Goal: Information Seeking & Learning: Learn about a topic

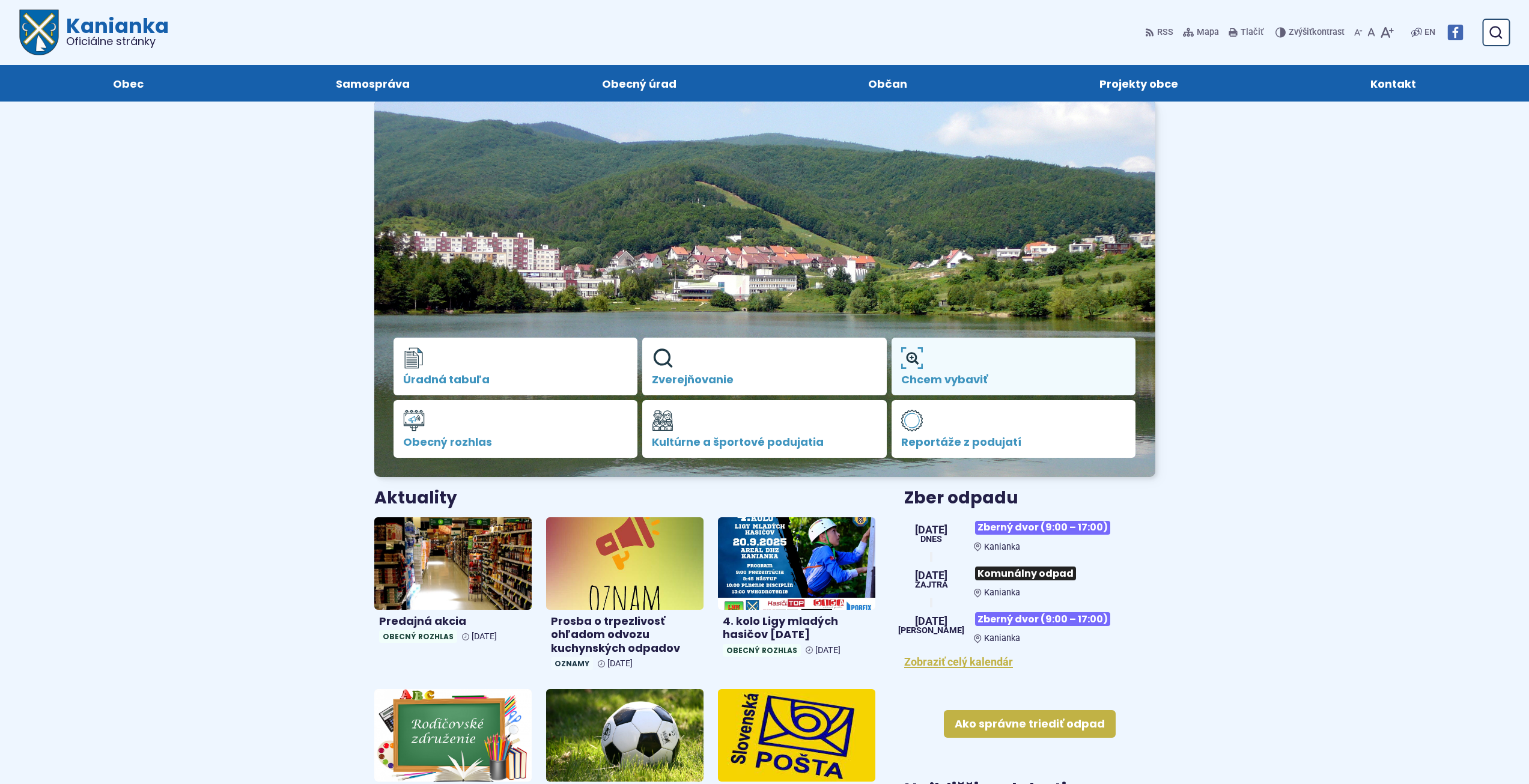
click at [955, 365] on link "Chcem vybaviť" at bounding box center [1013, 366] width 245 height 58
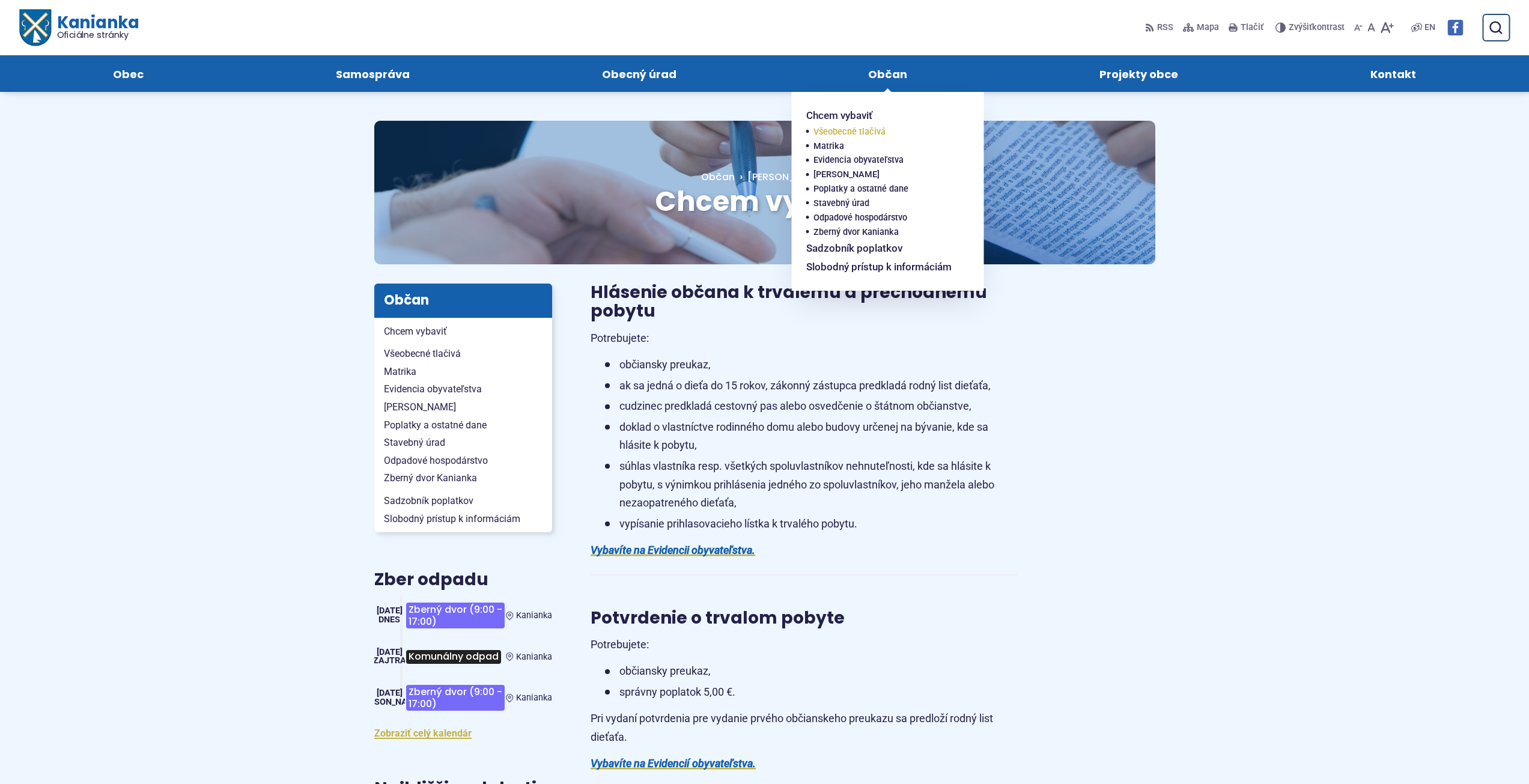
click at [835, 131] on span "Všeobecné tlačivá" at bounding box center [849, 132] width 73 height 15
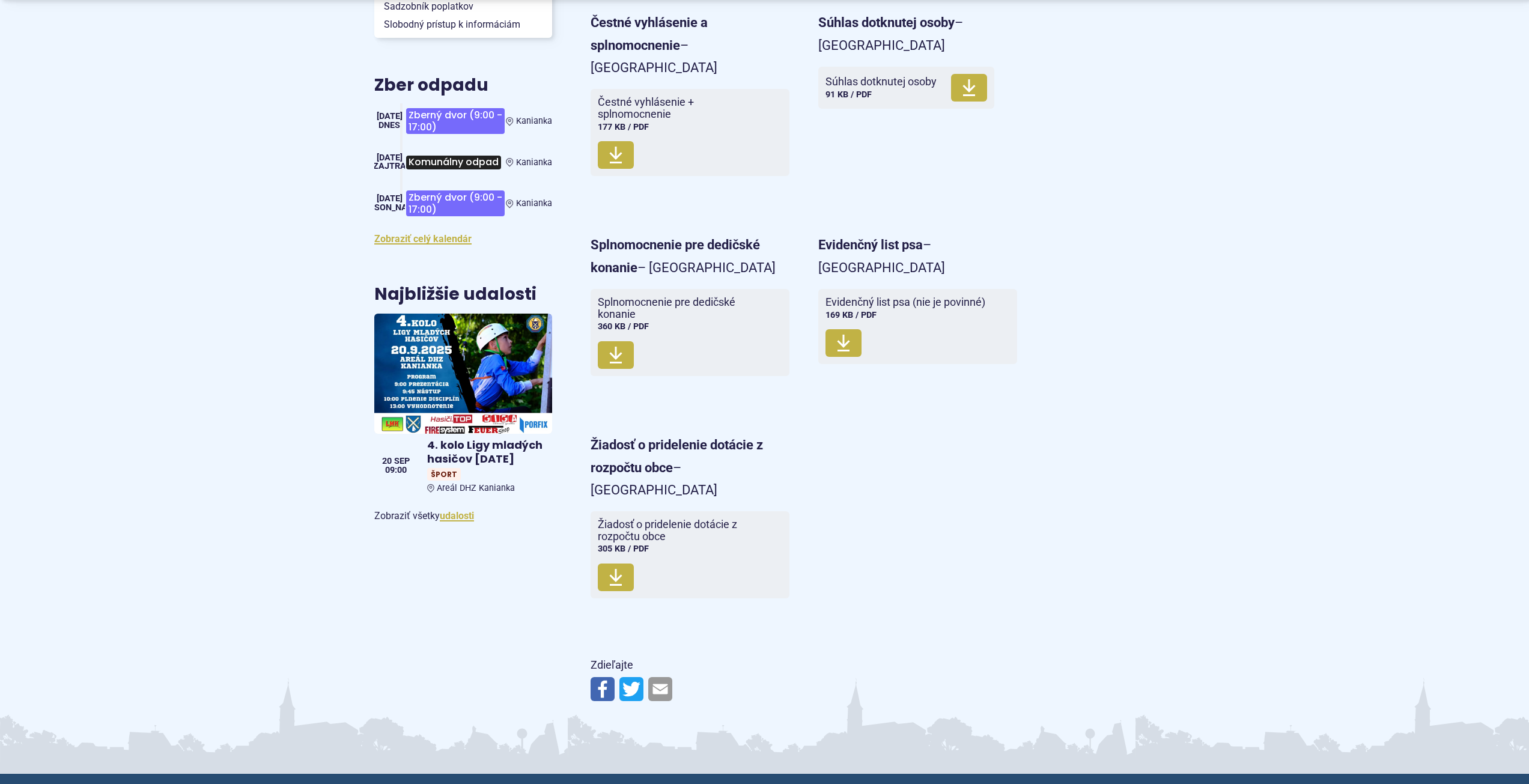
scroll to position [601, 0]
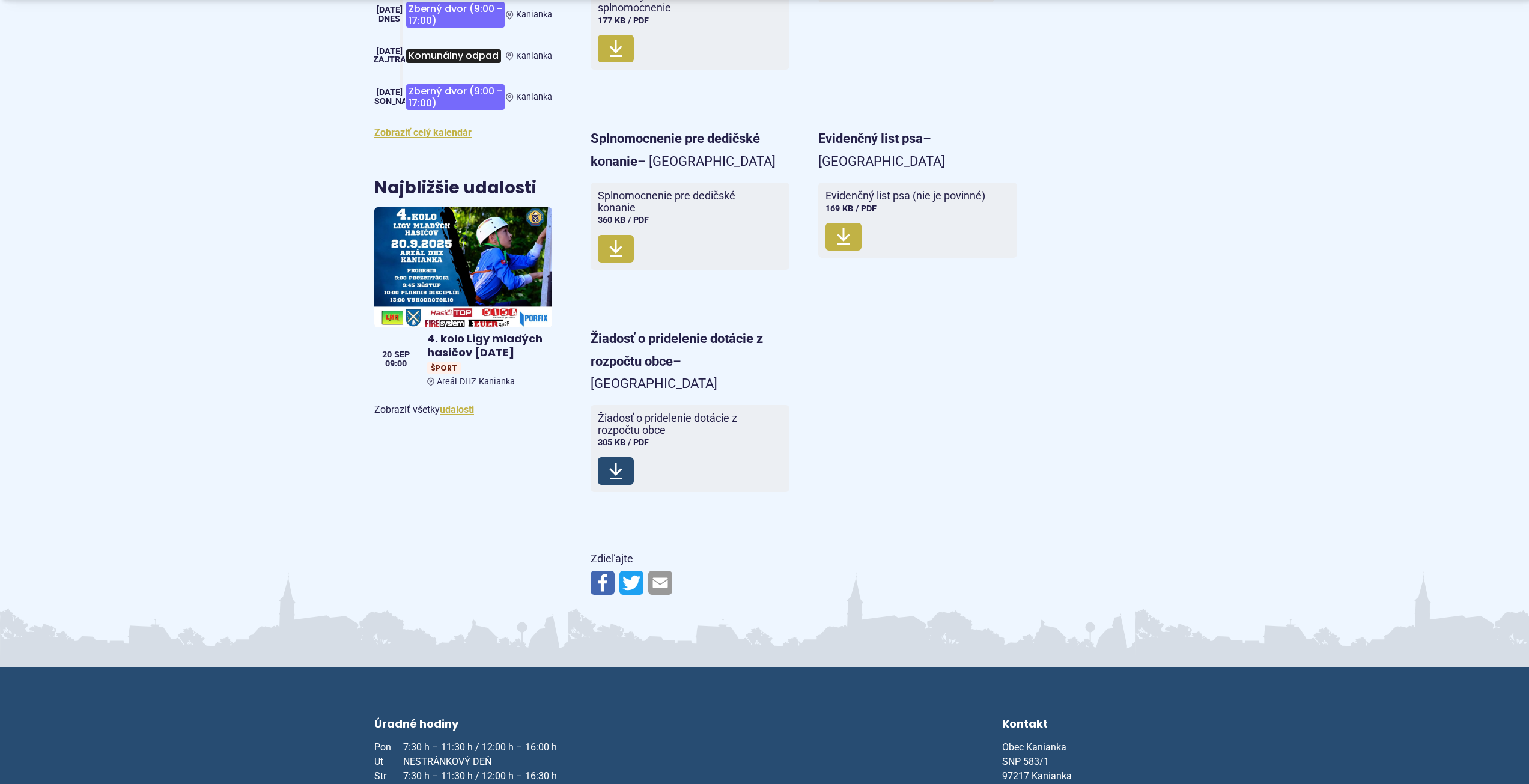
click at [614, 462] on use at bounding box center [616, 471] width 13 height 17
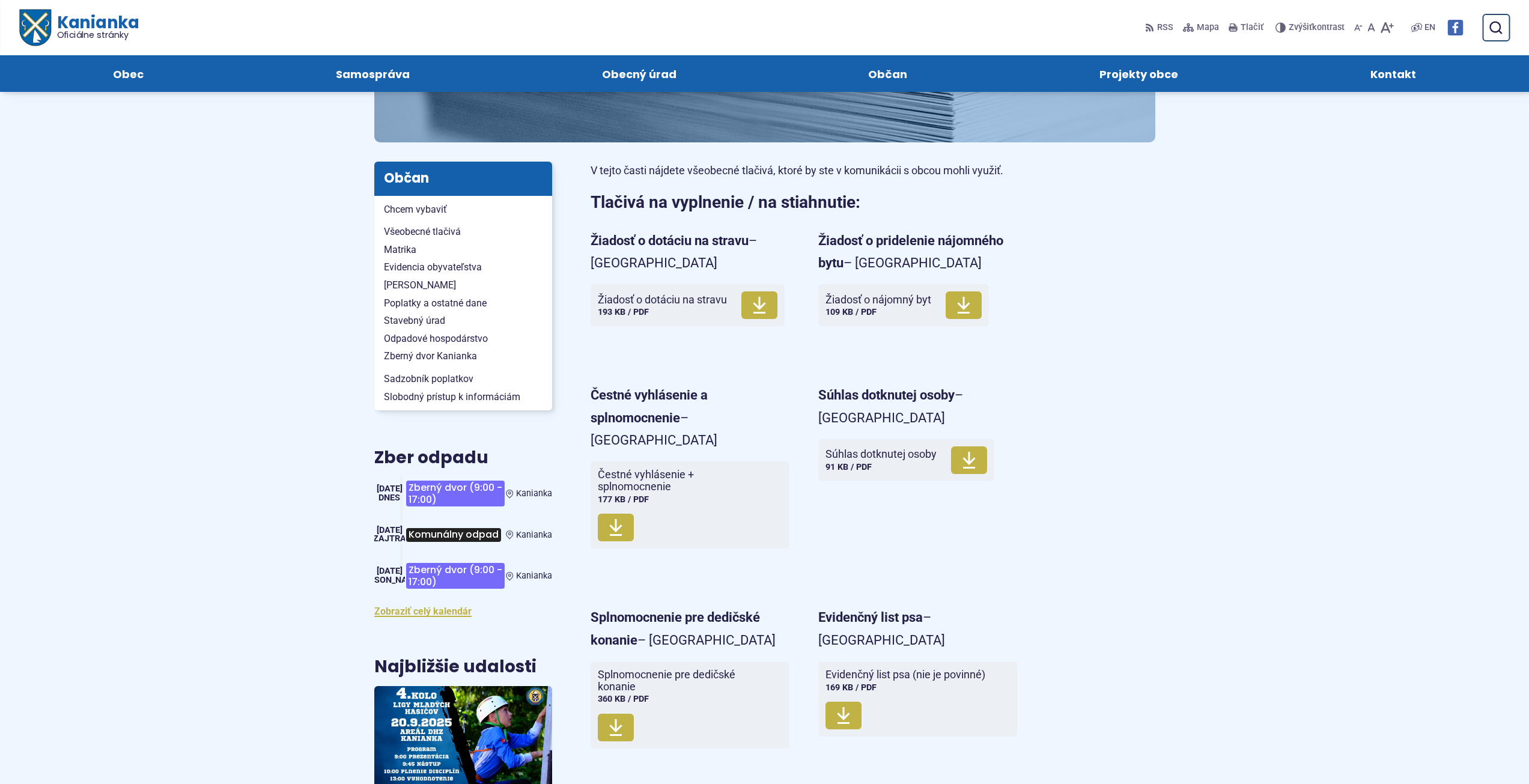
scroll to position [100, 0]
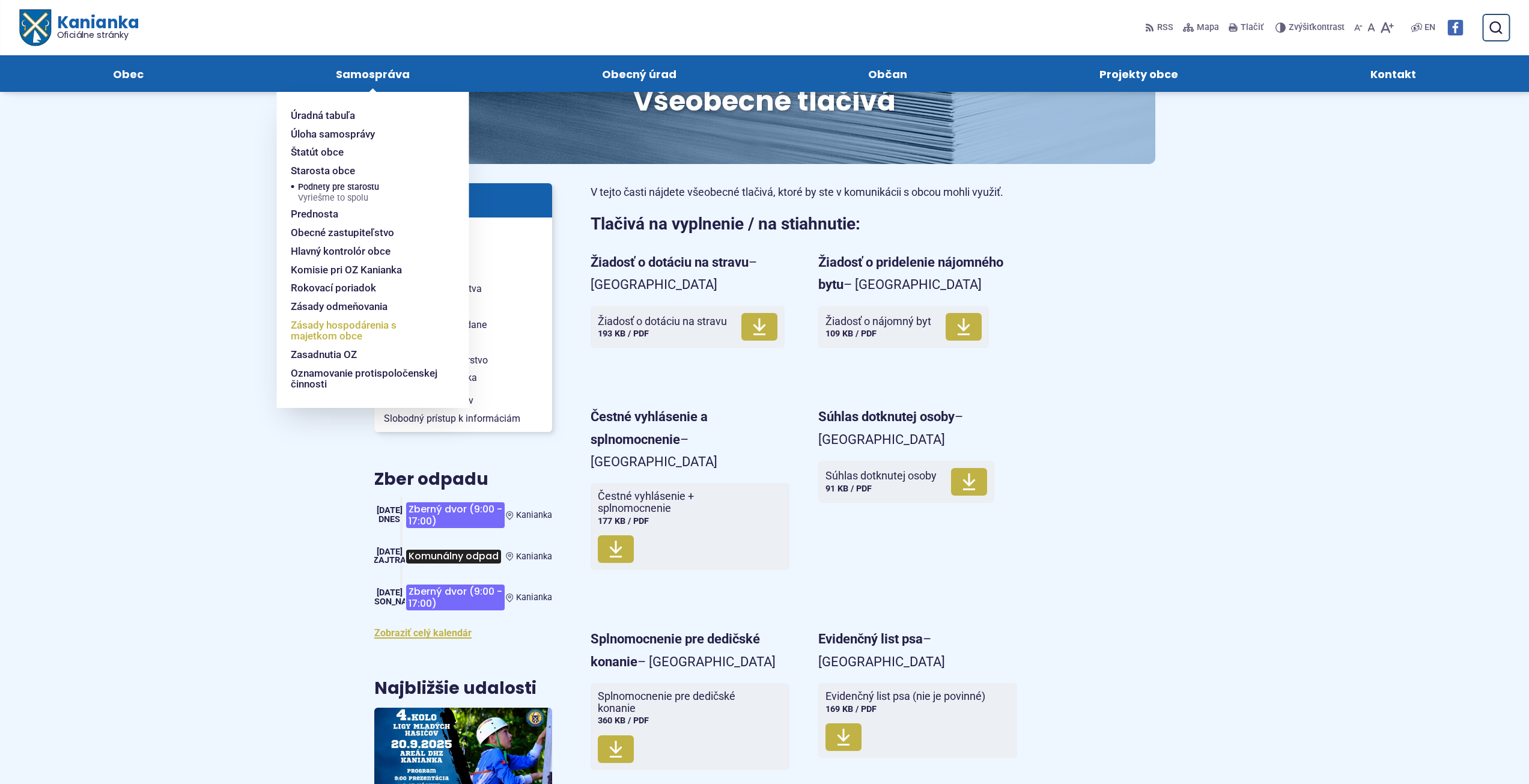
click at [335, 333] on span "Zásady hospodárenia s majetkom obce" at bounding box center [366, 331] width 149 height 30
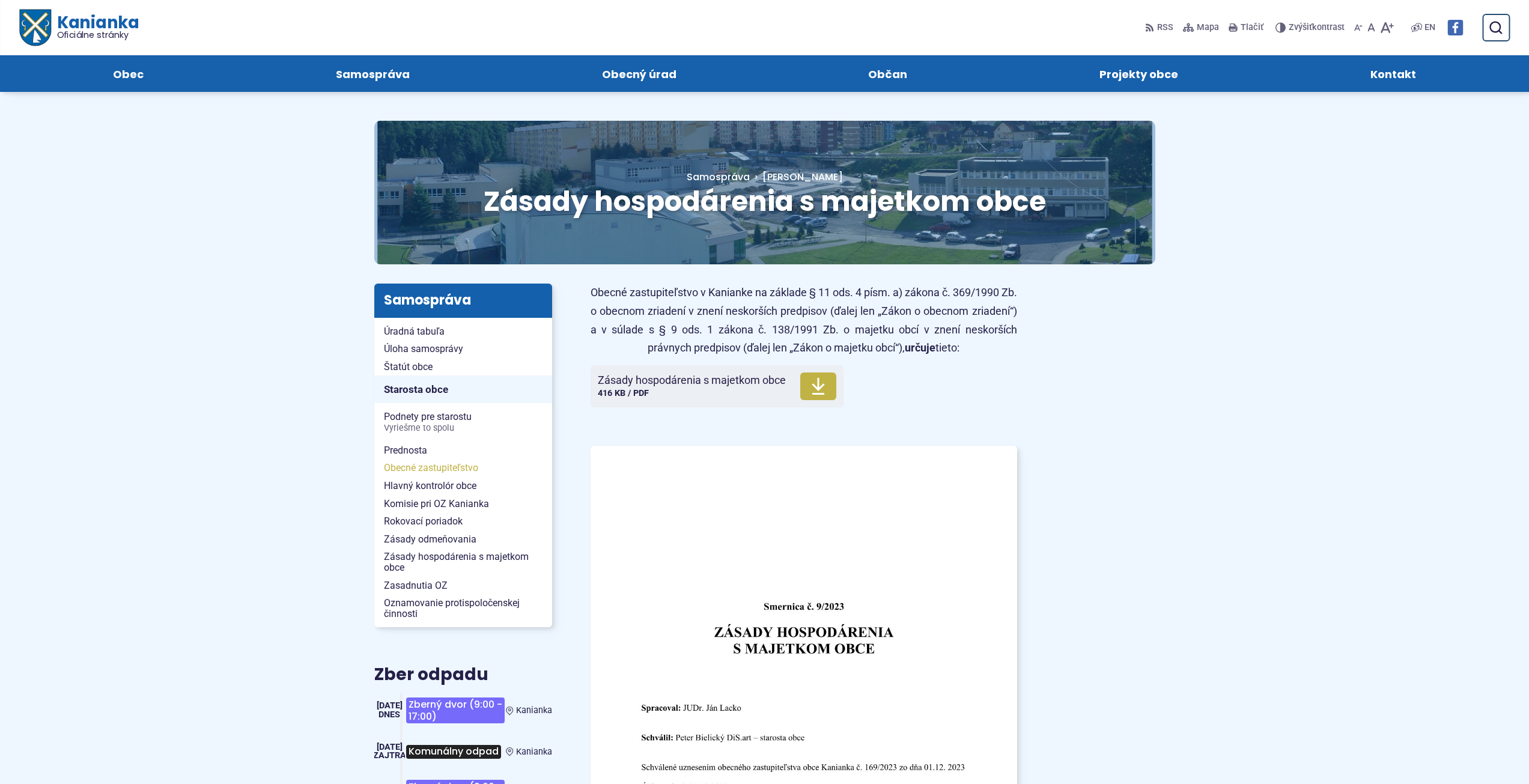
click at [419, 468] on span "Obecné zastupiteľstvo" at bounding box center [463, 467] width 159 height 18
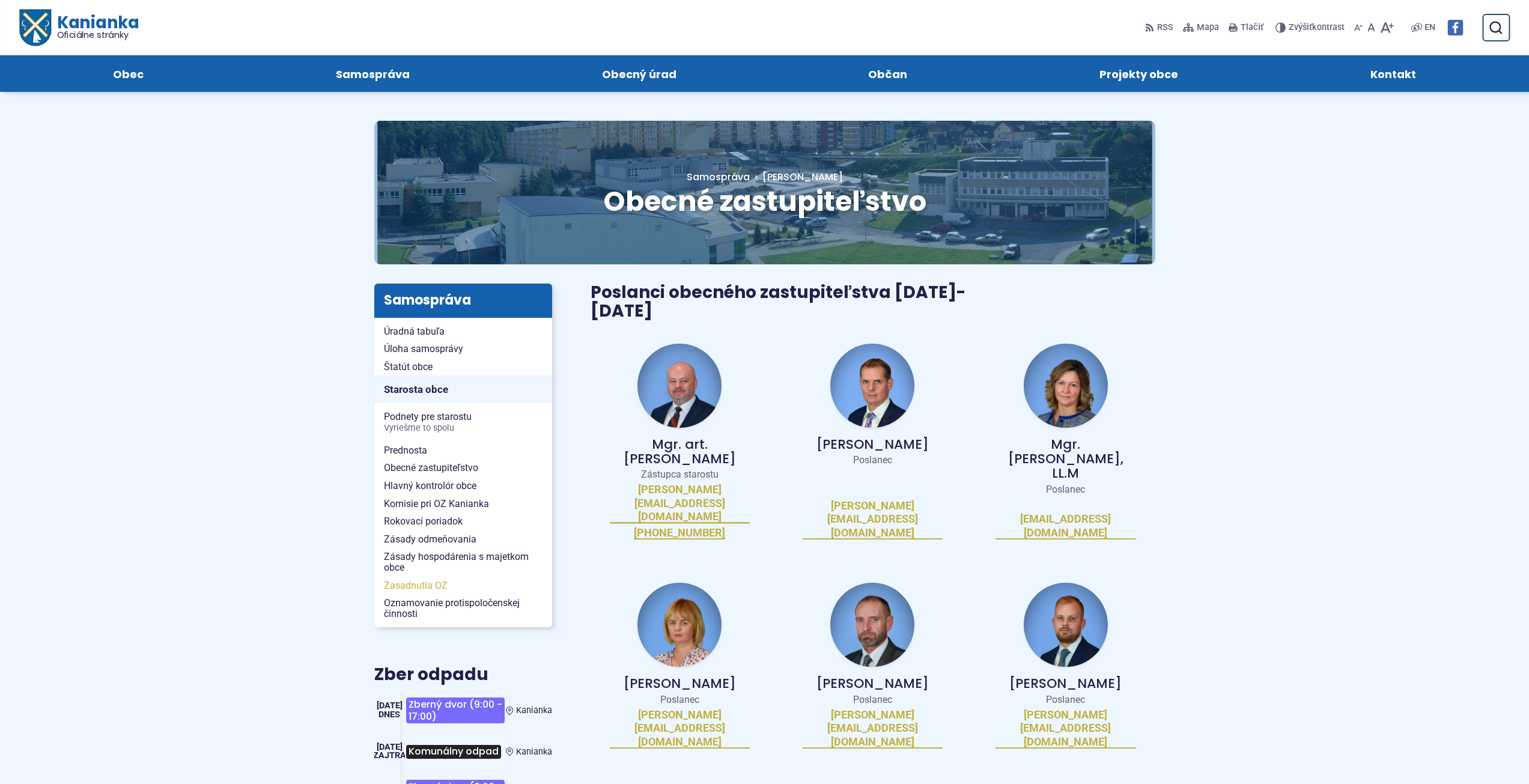
click at [413, 590] on span "Zasadnutia OZ" at bounding box center [463, 585] width 159 height 18
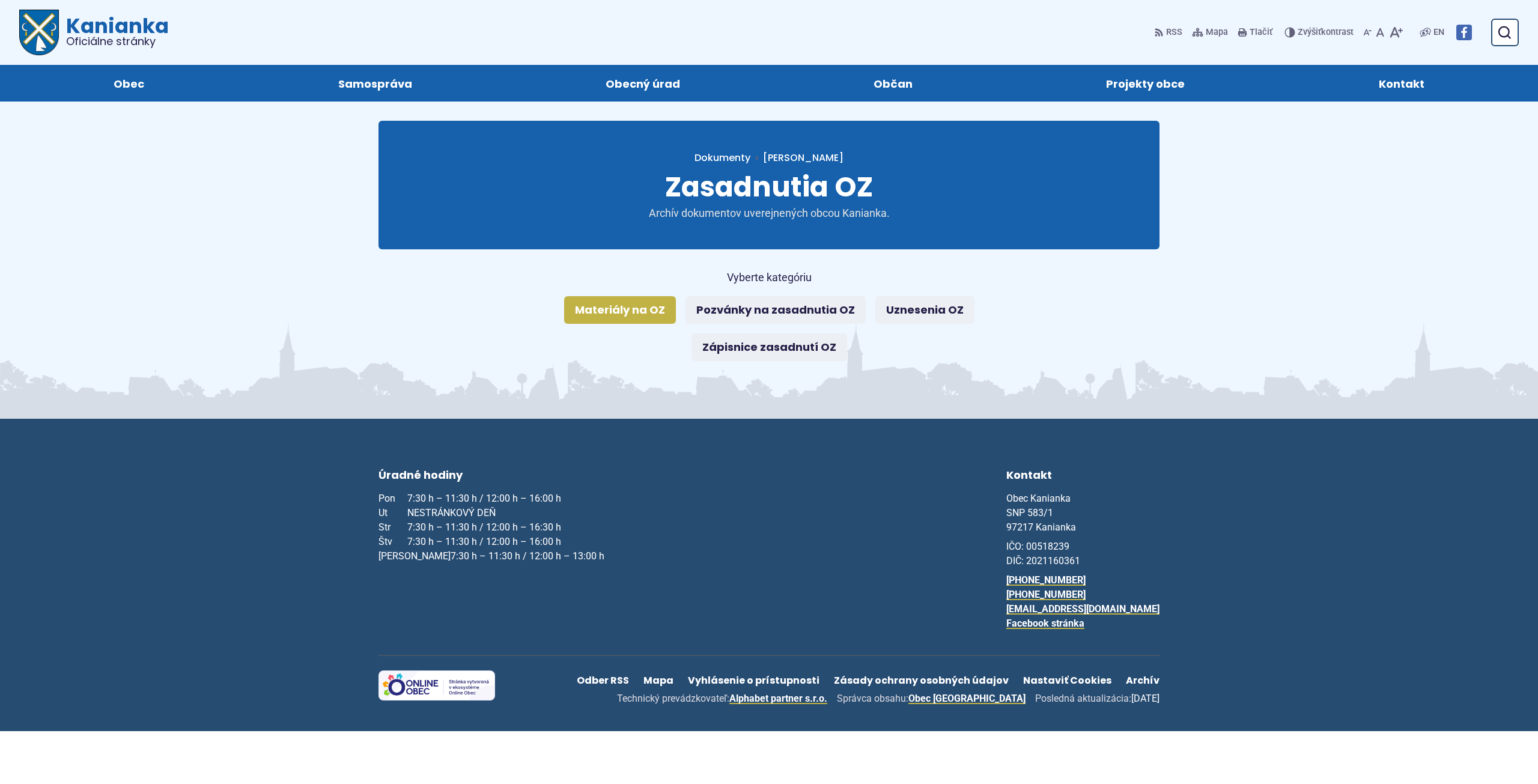
click at [648, 306] on link "Materiály na OZ" at bounding box center [620, 310] width 112 height 28
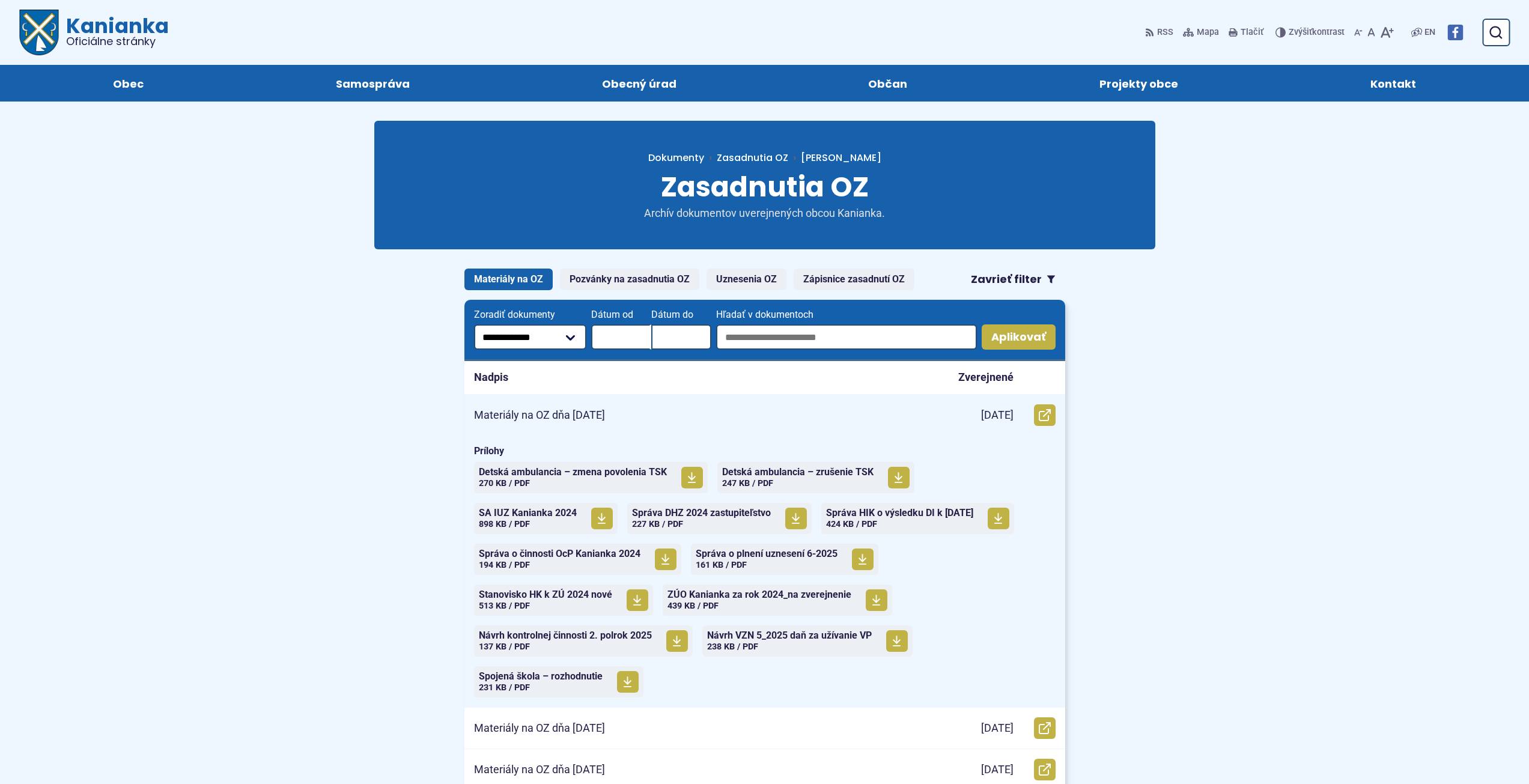
click at [559, 422] on div "Materiály na OZ dňa [DATE]" at bounding box center [698, 415] width 469 height 41
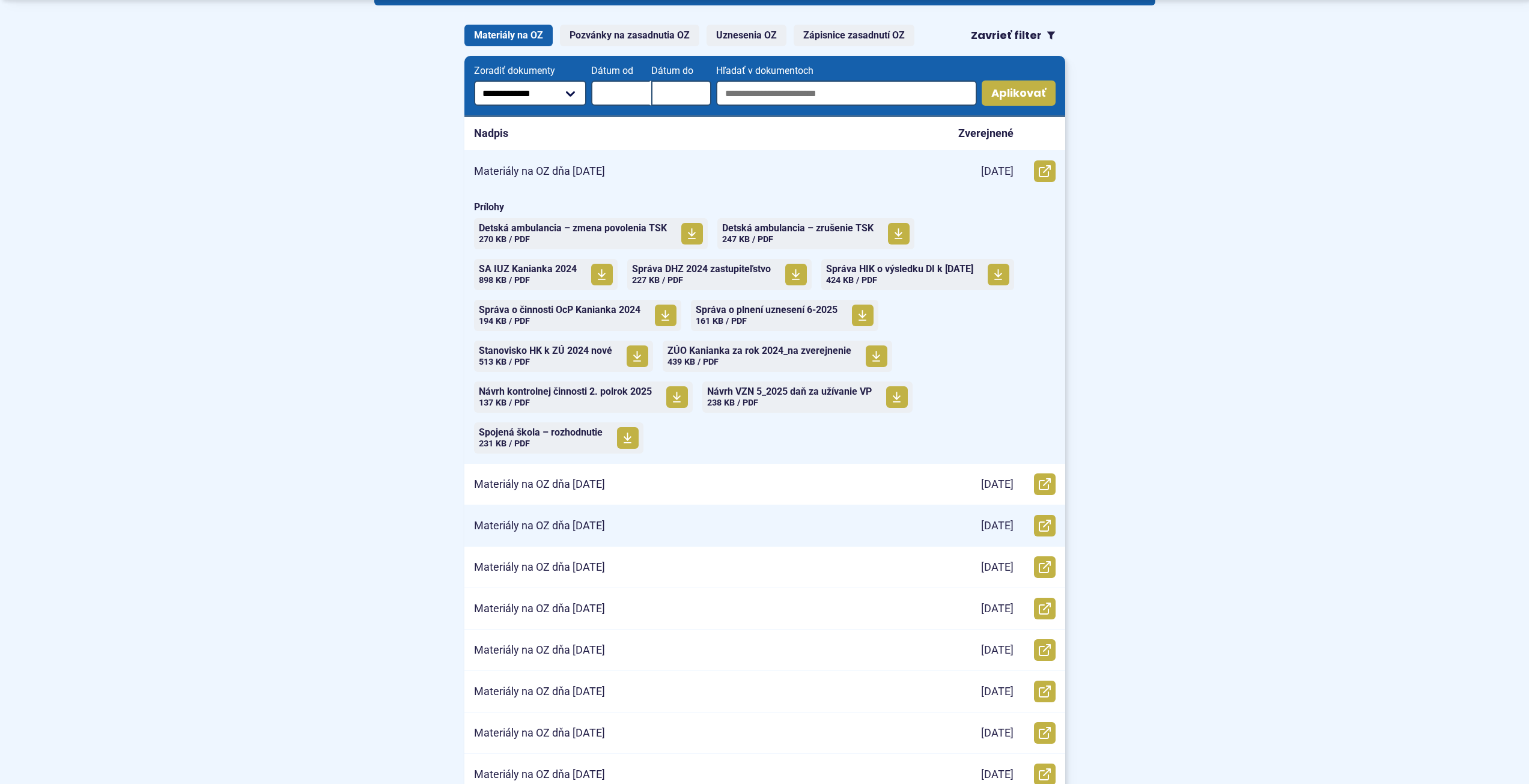
scroll to position [300, 0]
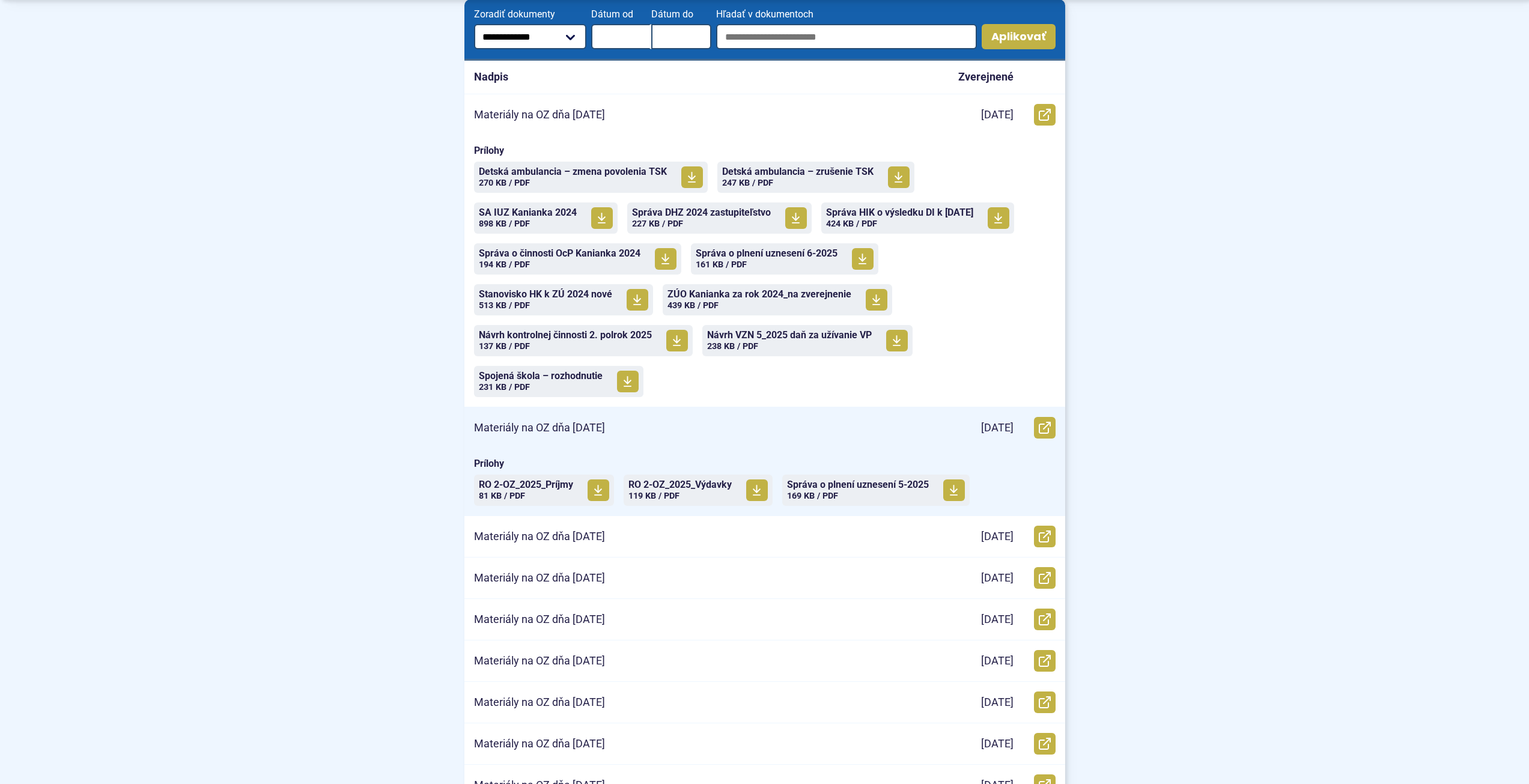
click at [540, 417] on div "Materiály na OZ dňa [DATE]" at bounding box center [698, 428] width 469 height 41
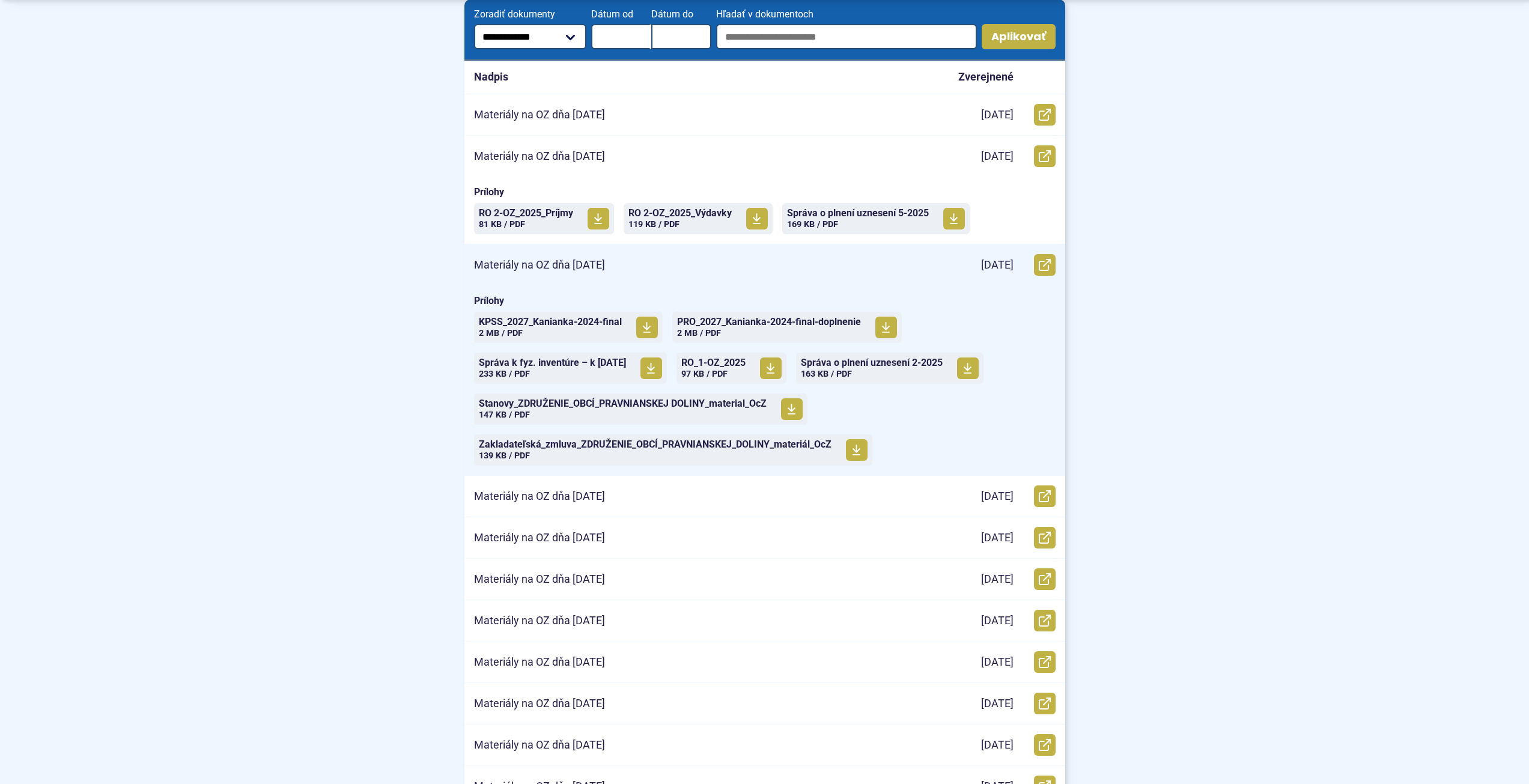
click at [604, 271] on p "Materiály na OZ dňa [DATE]" at bounding box center [539, 265] width 131 height 14
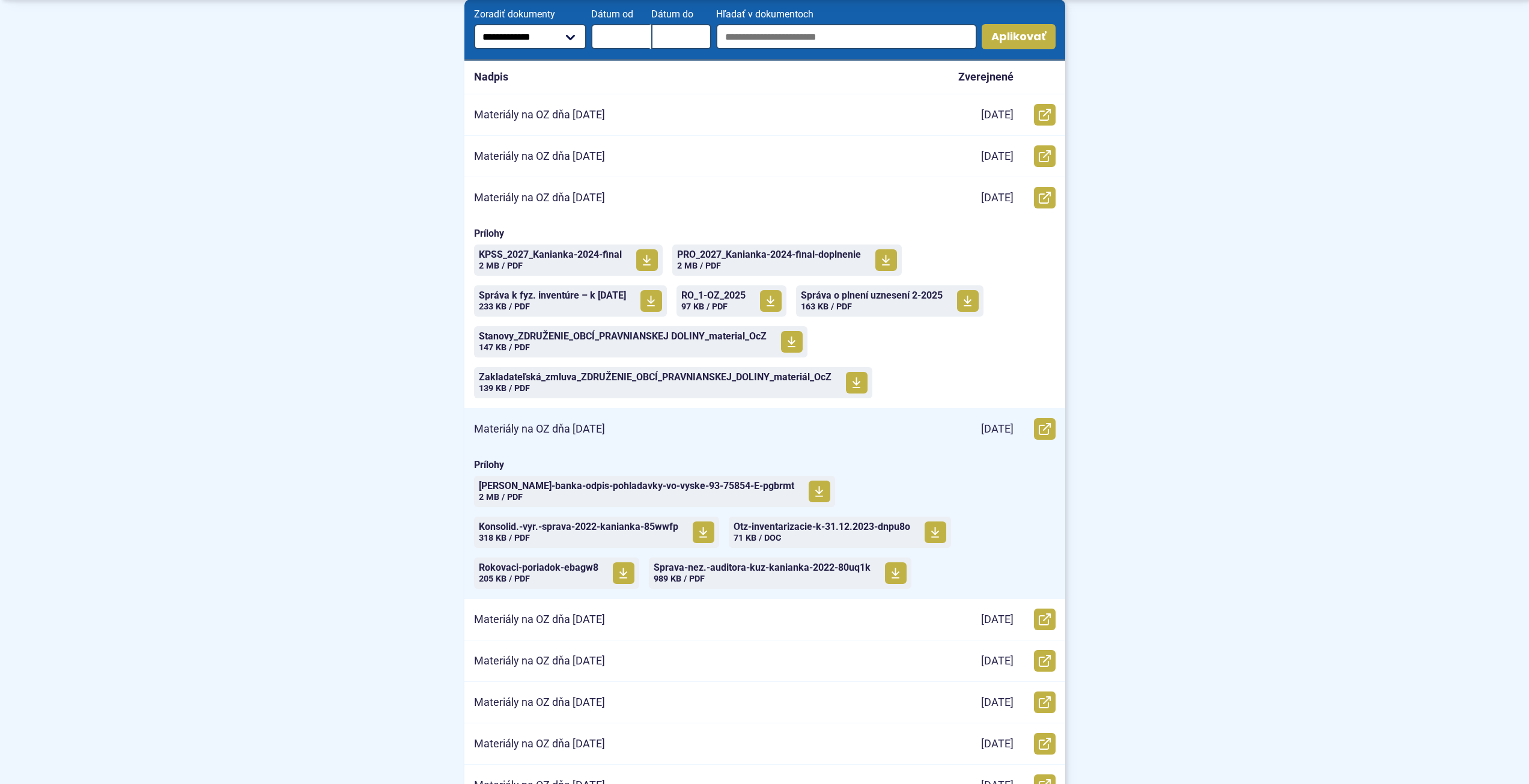
click at [543, 435] on p "Materiály na OZ dňa [DATE]" at bounding box center [539, 429] width 131 height 14
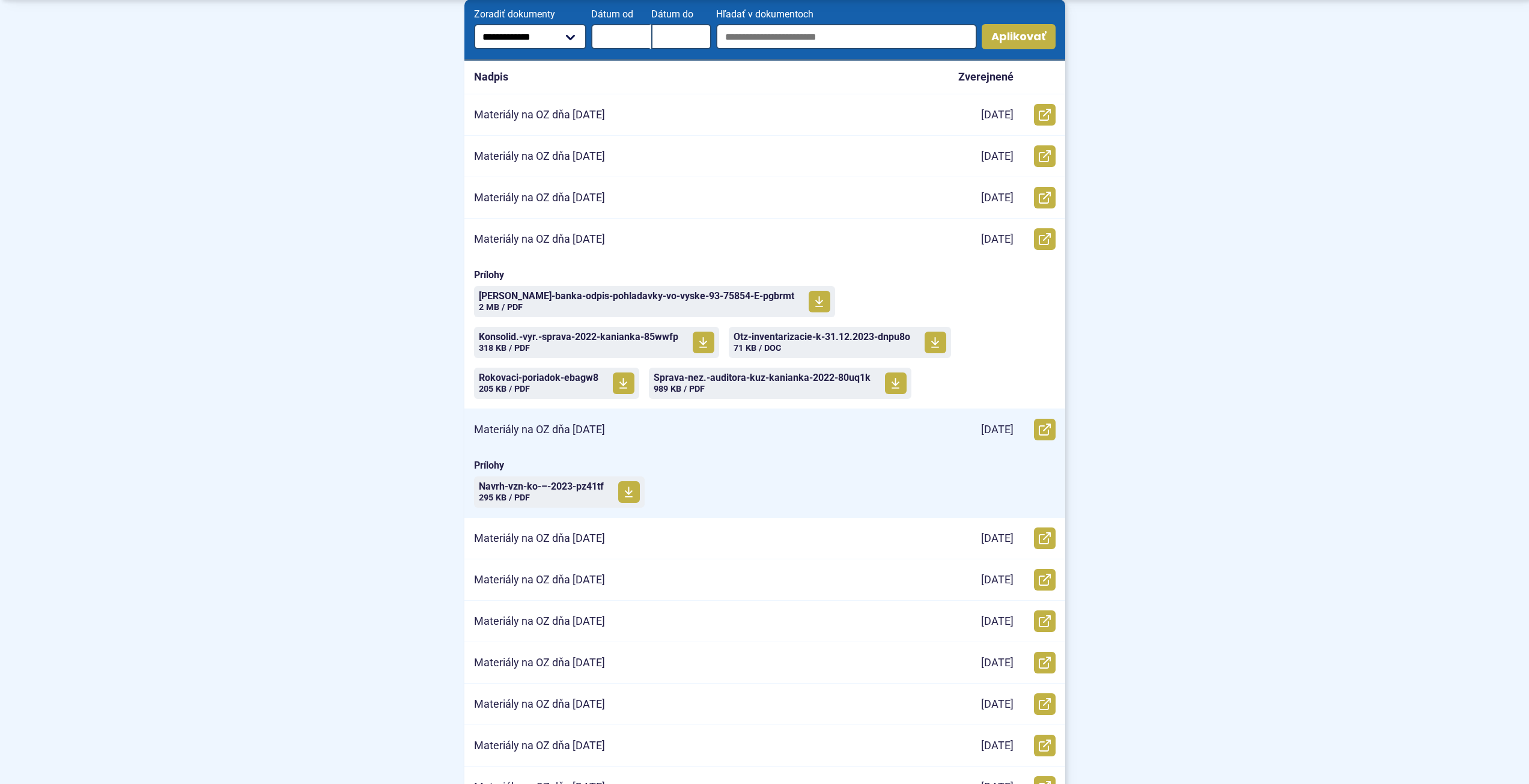
click at [548, 418] on div "Materiály na OZ dňa [DATE]" at bounding box center [698, 430] width 469 height 41
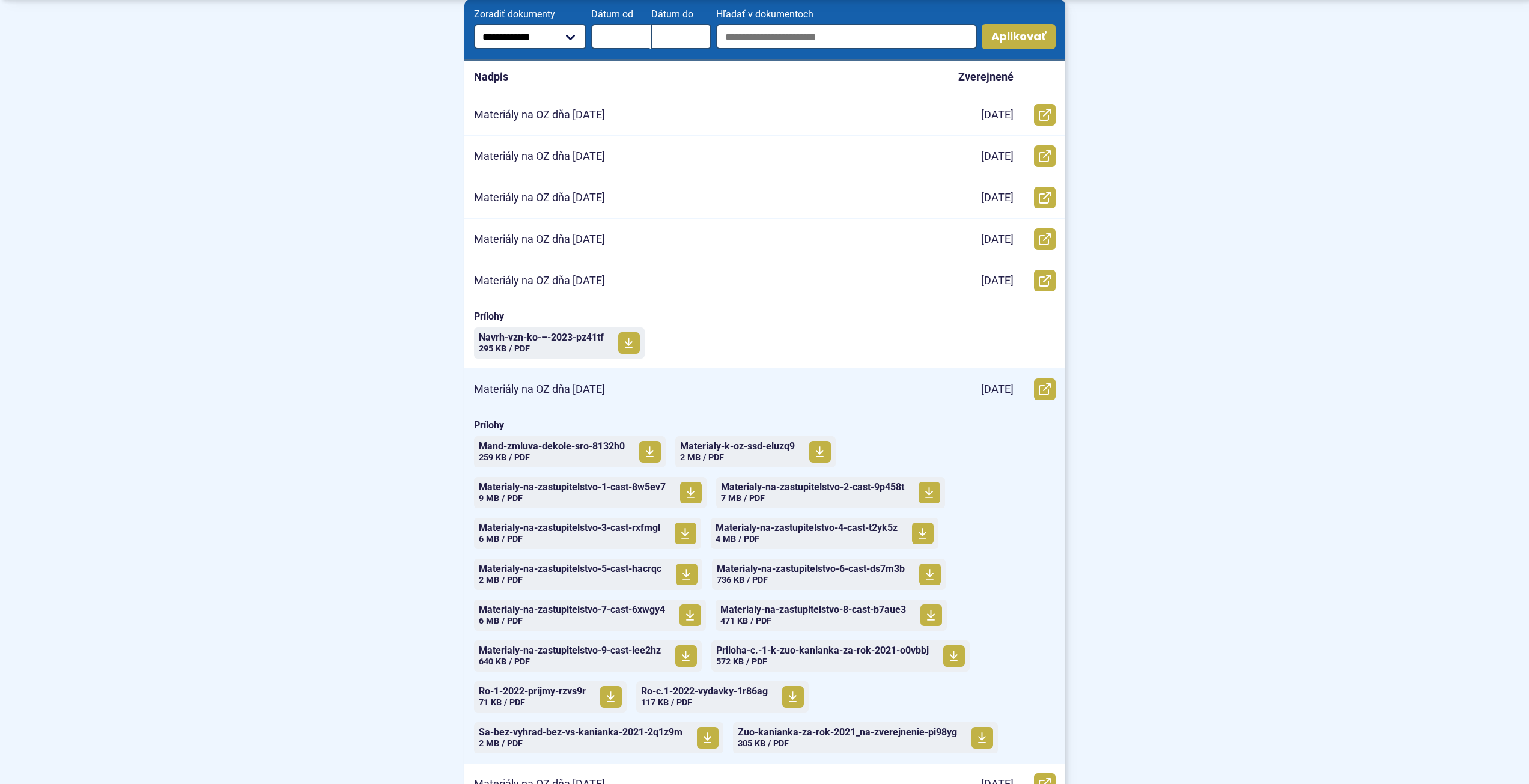
click at [569, 392] on p "Materiály na OZ dňa [DATE]" at bounding box center [539, 389] width 131 height 14
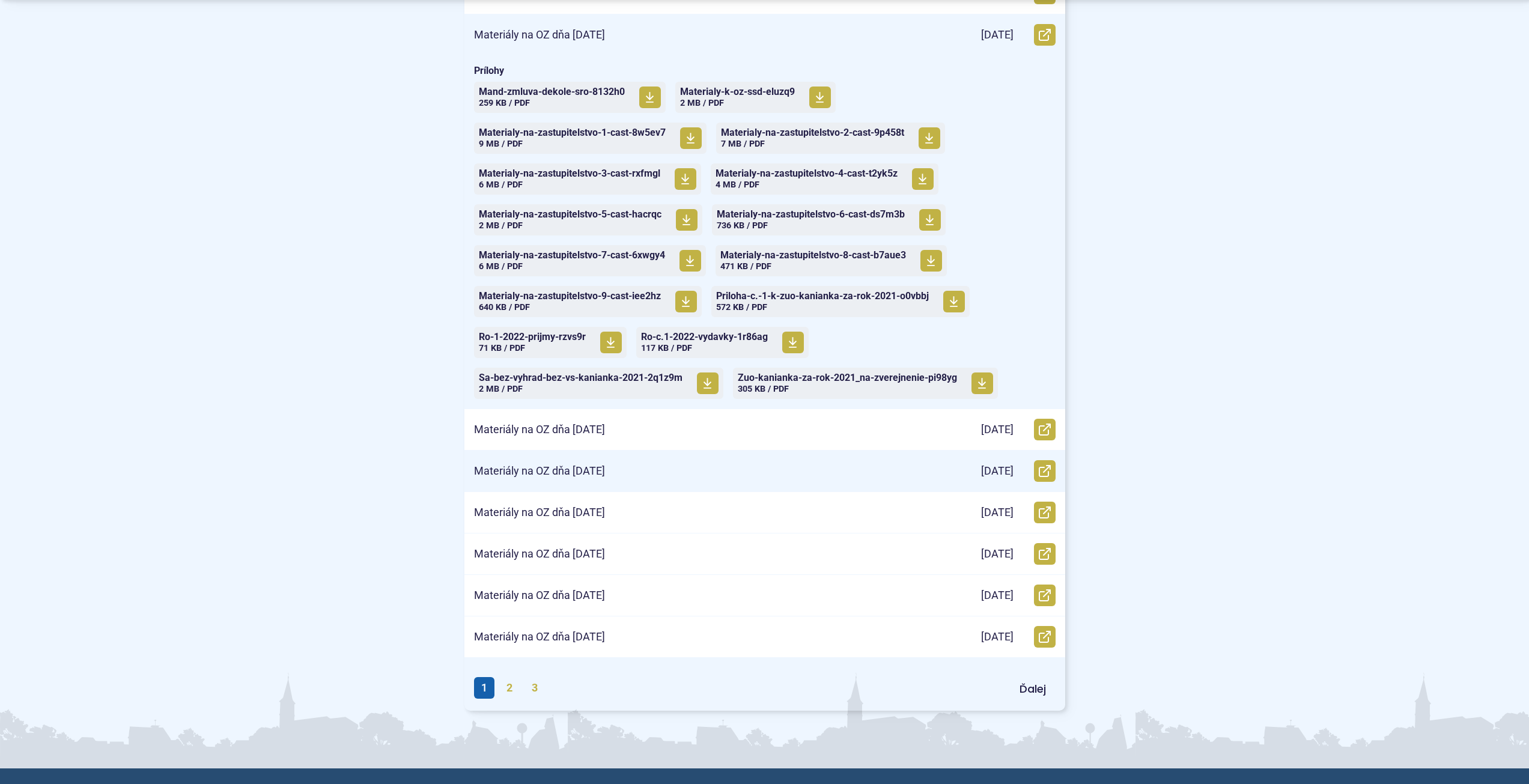
scroll to position [601, 0]
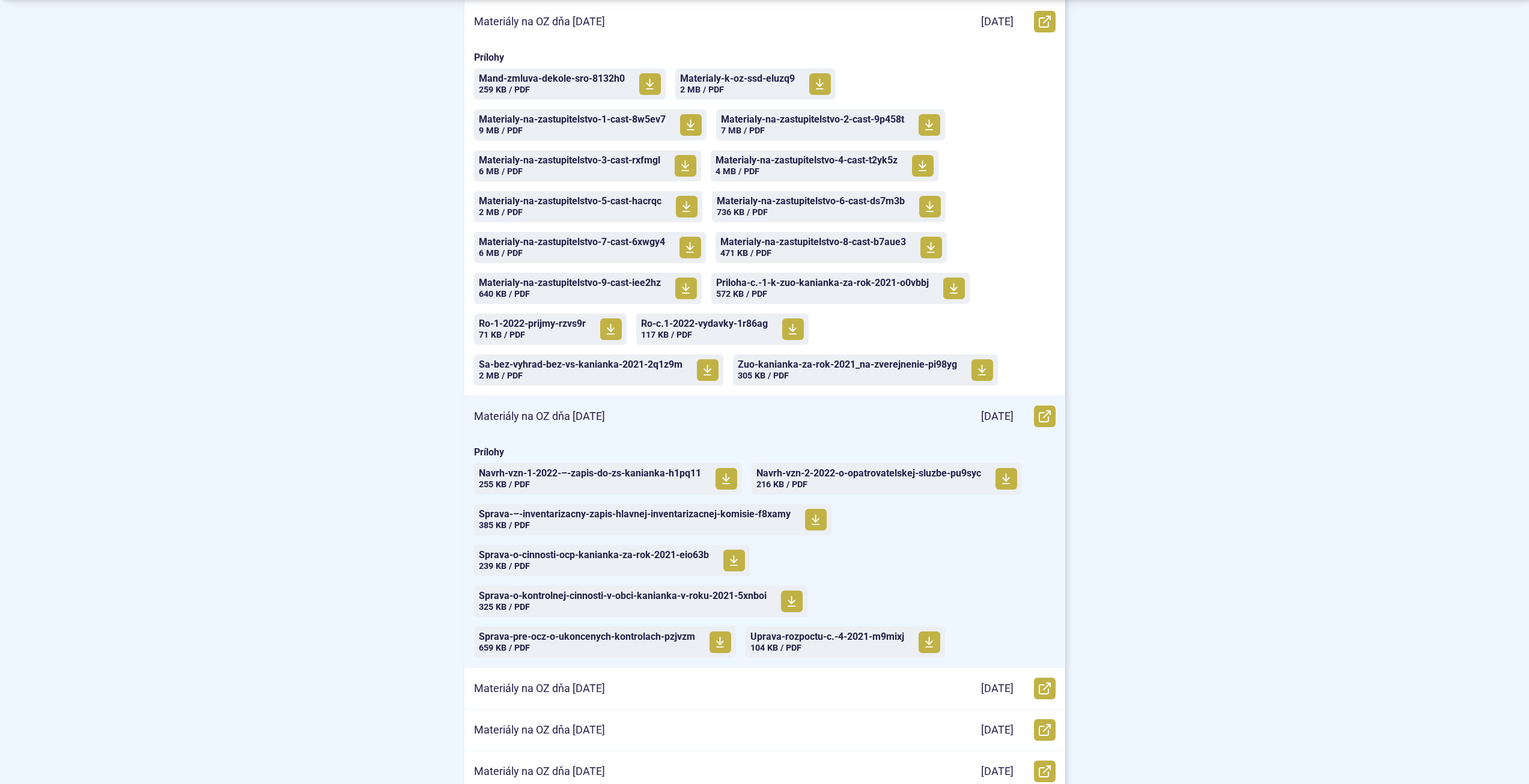
click at [578, 421] on p "Materiály na OZ dňa [DATE]" at bounding box center [539, 416] width 131 height 14
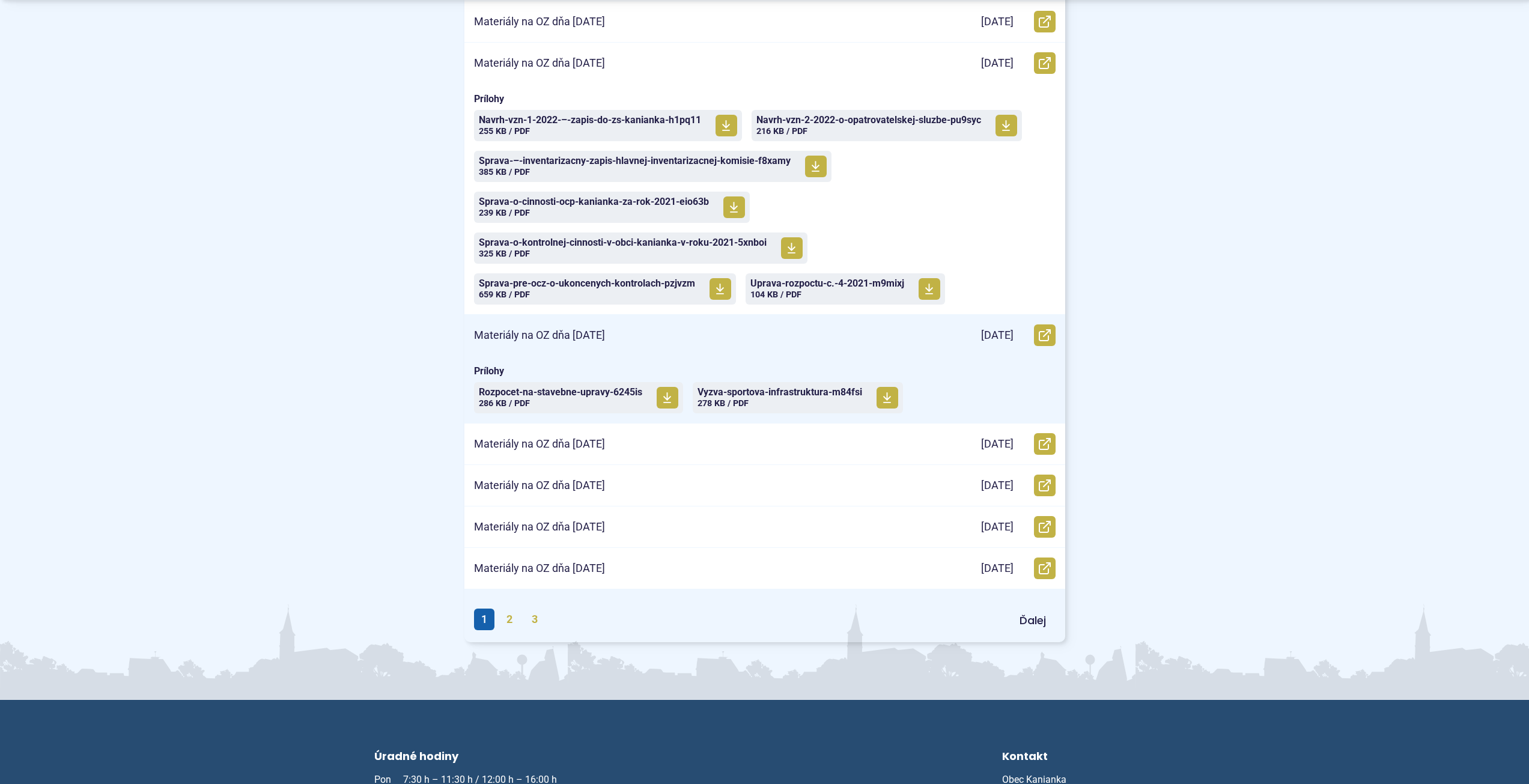
click at [529, 318] on div "Materiály na OZ dňa [DATE]" at bounding box center [698, 335] width 469 height 41
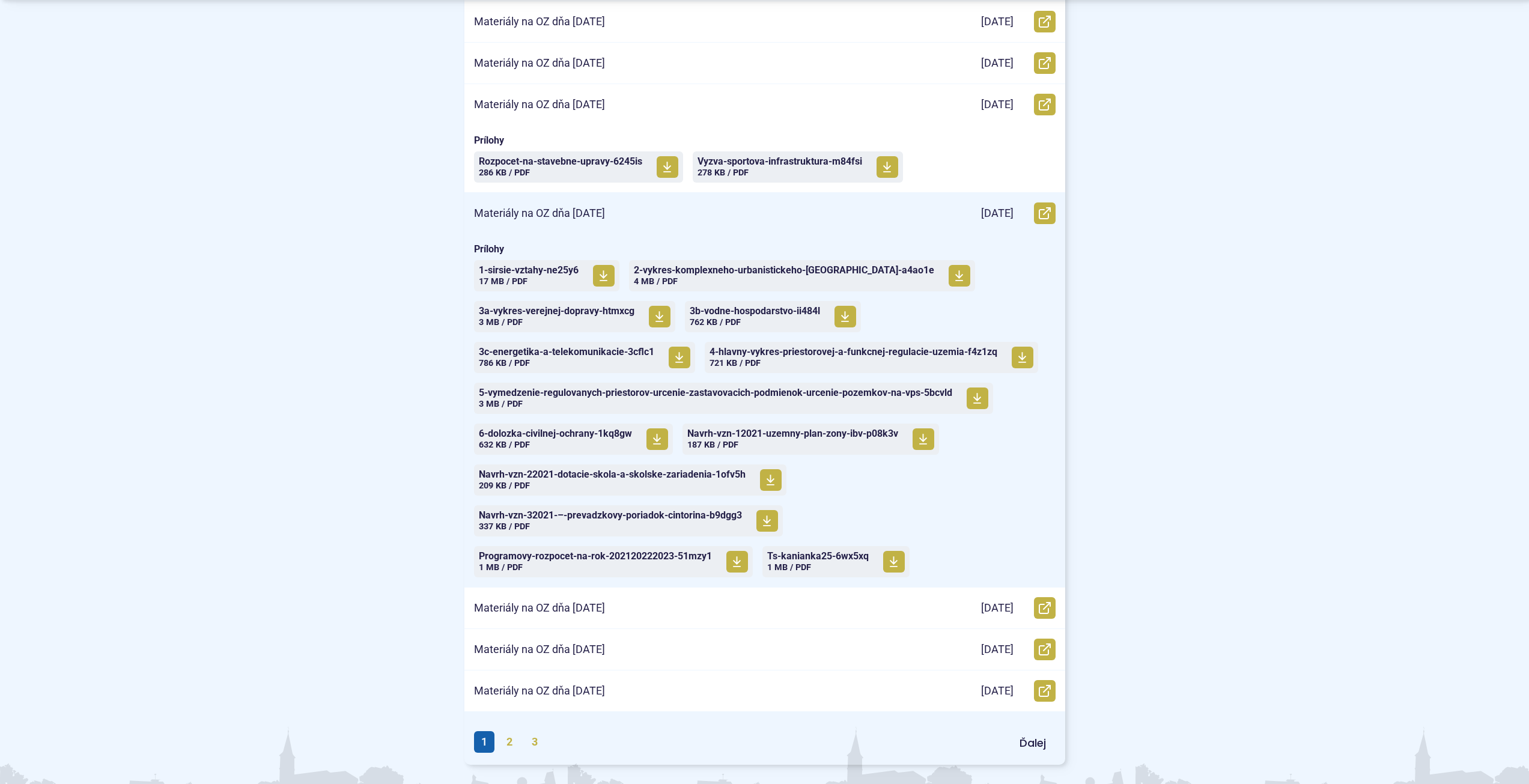
click at [536, 209] on p "Materiály na OZ dňa [DATE]" at bounding box center [539, 213] width 131 height 14
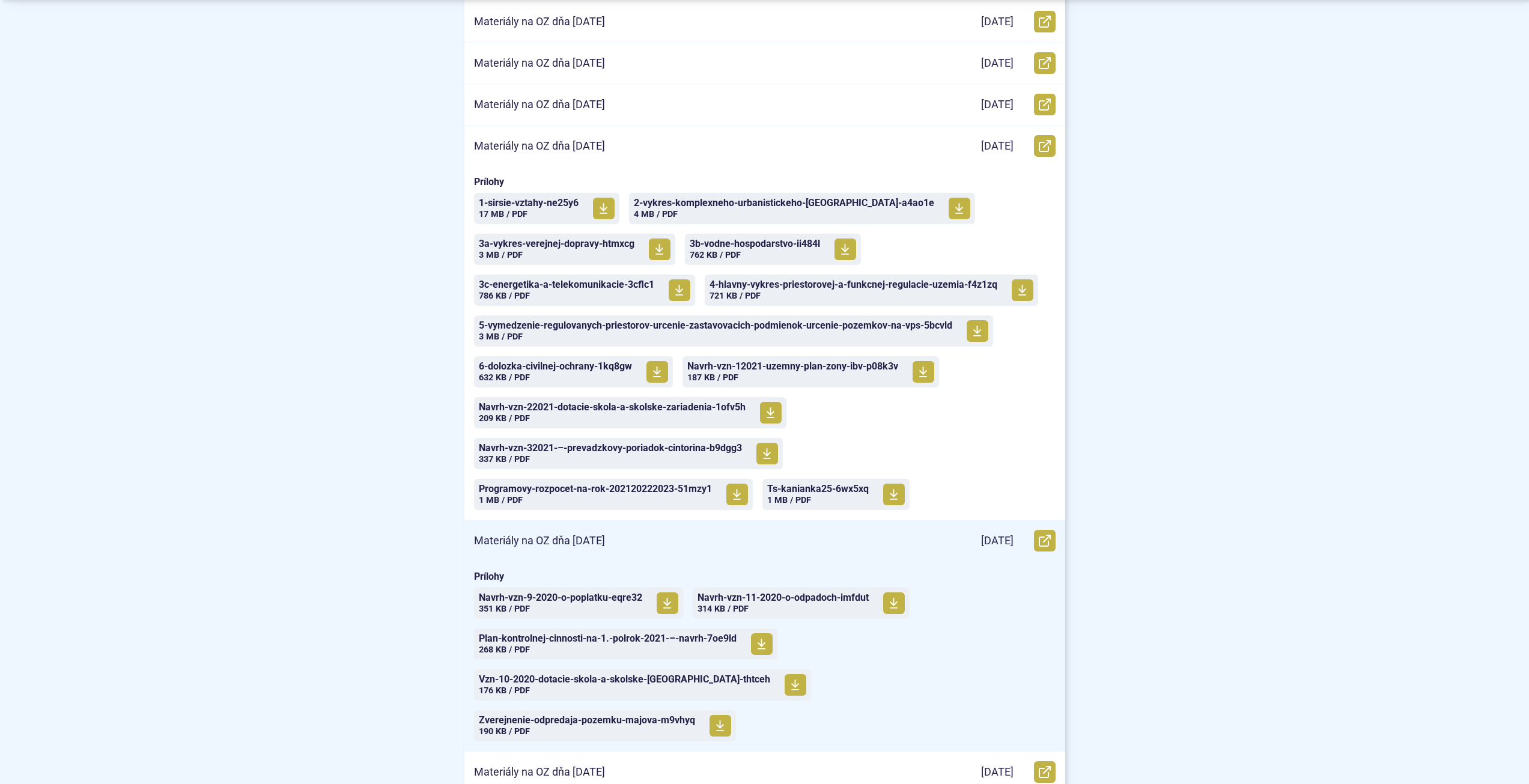
click at [595, 540] on p "Materiály na OZ dňa [DATE]" at bounding box center [539, 540] width 131 height 14
